Goal: Task Accomplishment & Management: Use online tool/utility

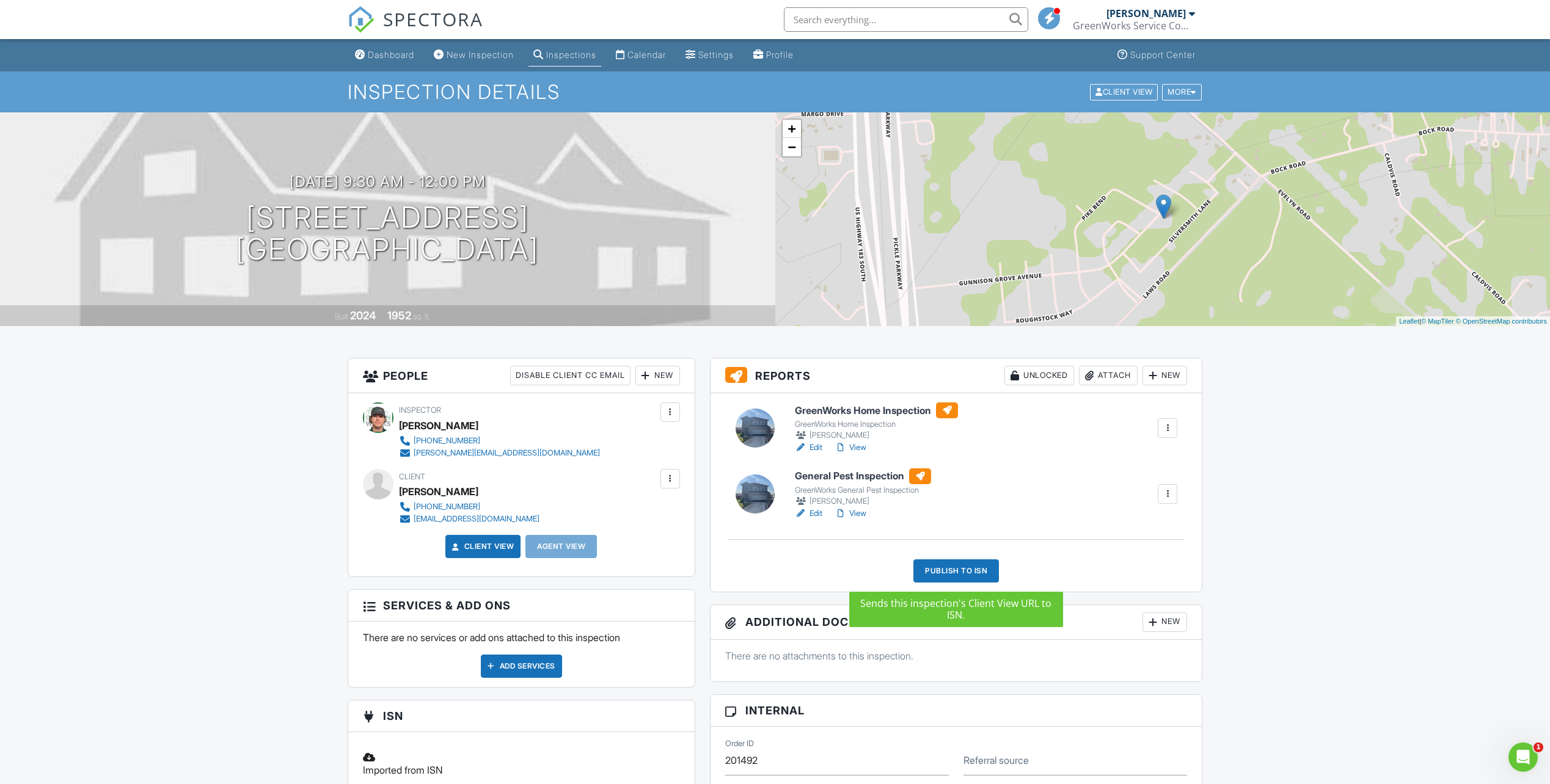
click at [971, 574] on div "Publish to ISN" at bounding box center [957, 571] width 86 height 23
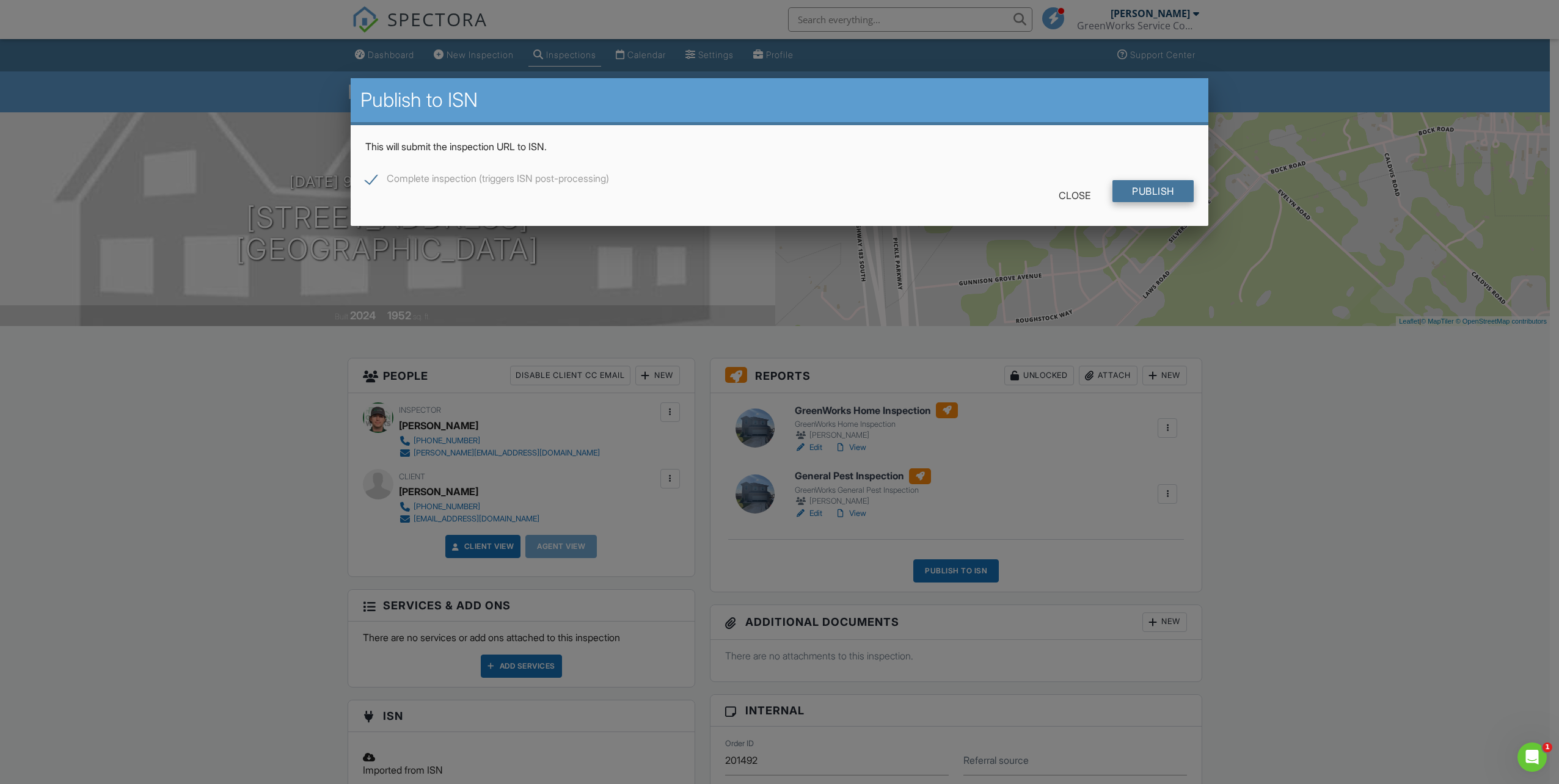
click at [1147, 190] on input "Publish" at bounding box center [1153, 191] width 81 height 22
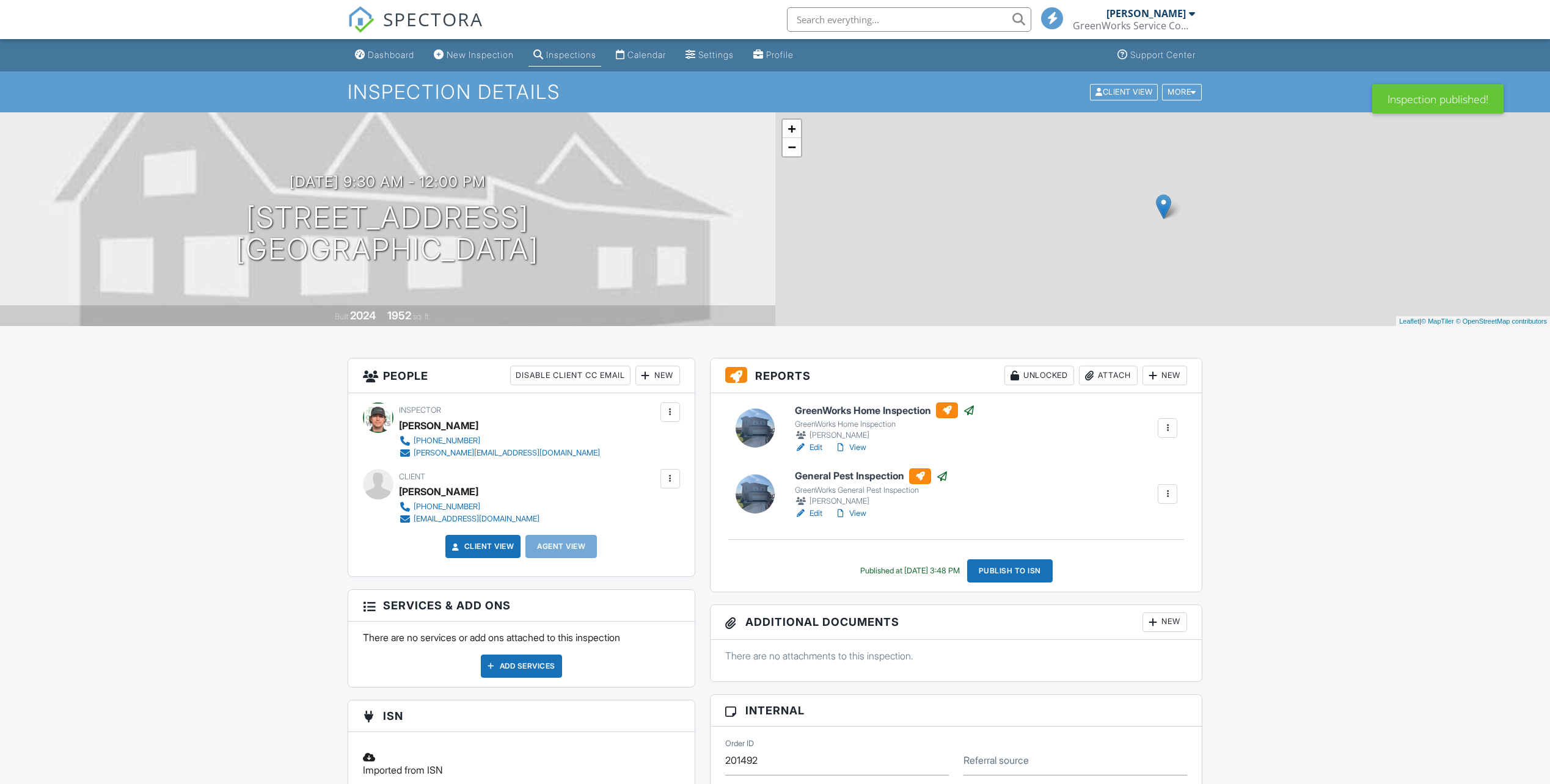
click at [889, 411] on h6 "GreenWorks Home Inspection" at bounding box center [885, 410] width 180 height 16
